Goal: Information Seeking & Learning: Learn about a topic

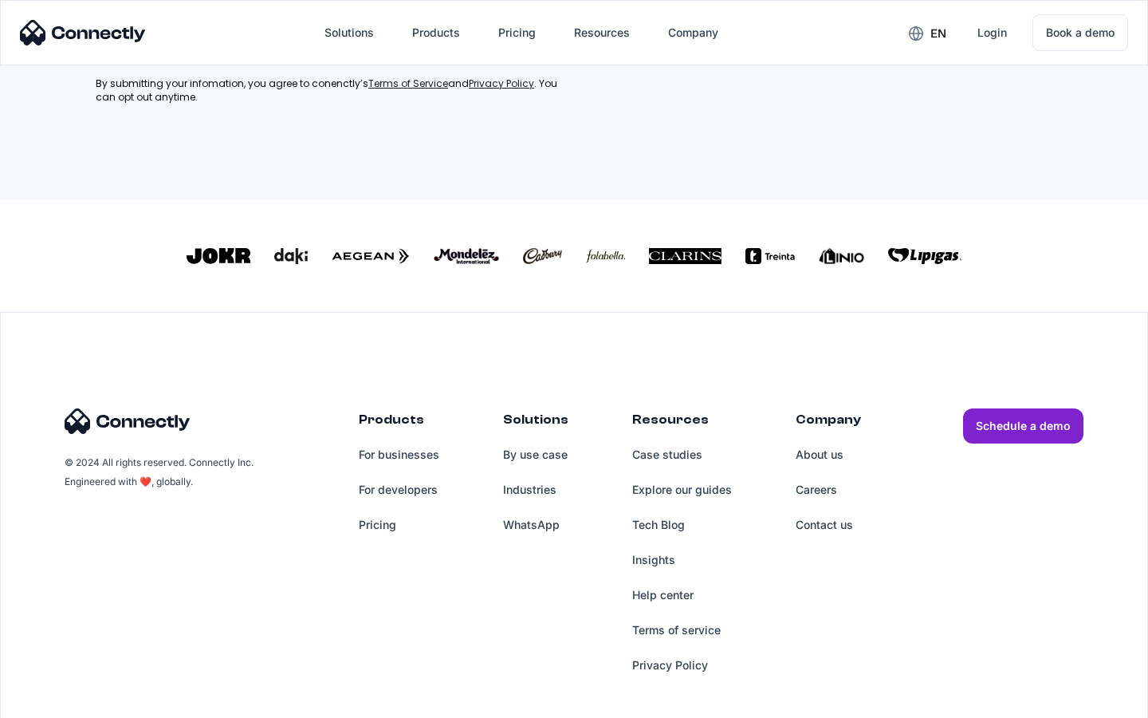
scroll to position [703, 0]
